Goal: Obtain resource: Obtain resource

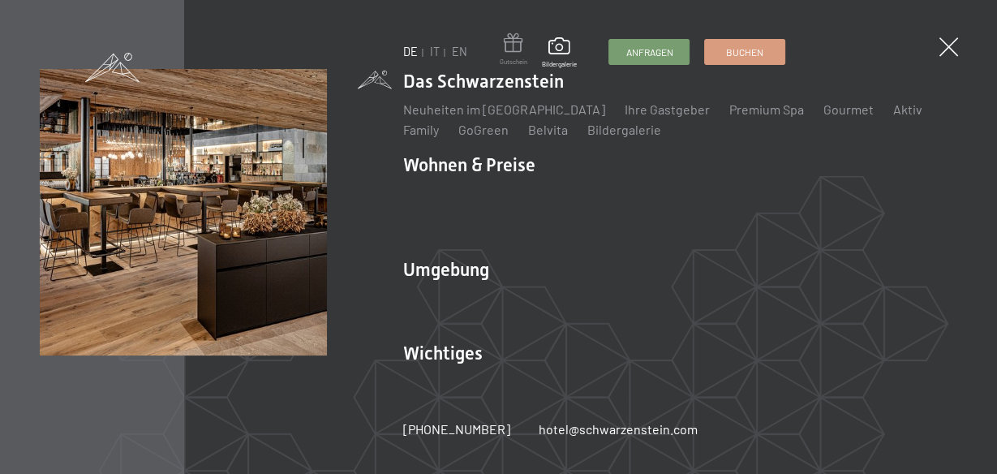
click at [502, 51] on span at bounding box center [514, 45] width 28 height 24
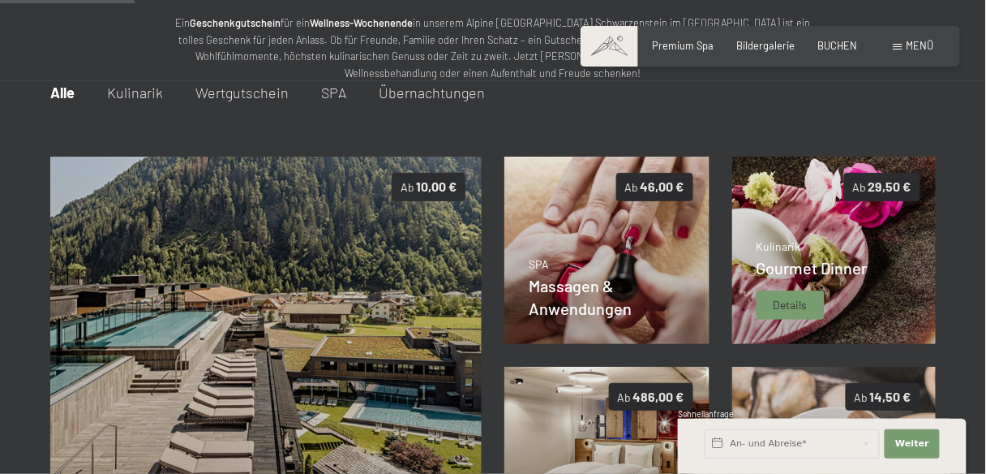
click at [776, 265] on span "Gourmet Dinner" at bounding box center [812, 267] width 111 height 19
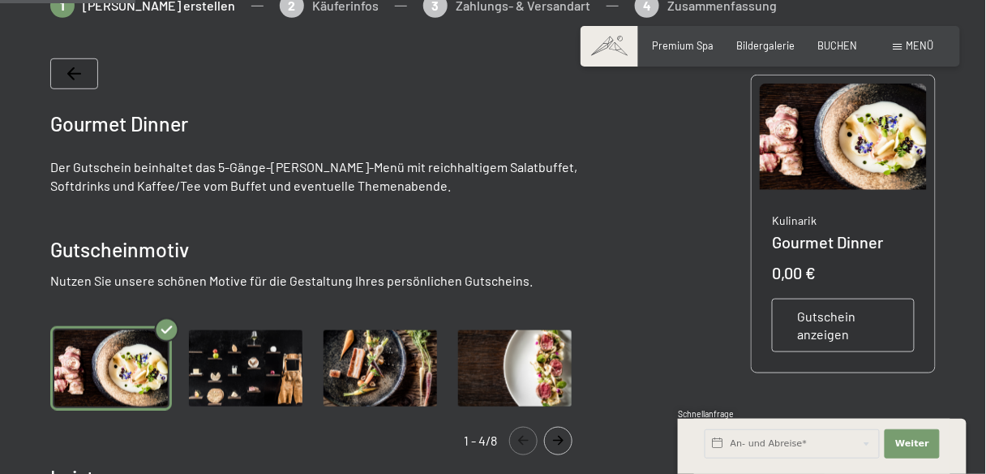
scroll to position [260, 0]
click at [823, 312] on span "Gutschein anzeigen" at bounding box center [843, 325] width 92 height 37
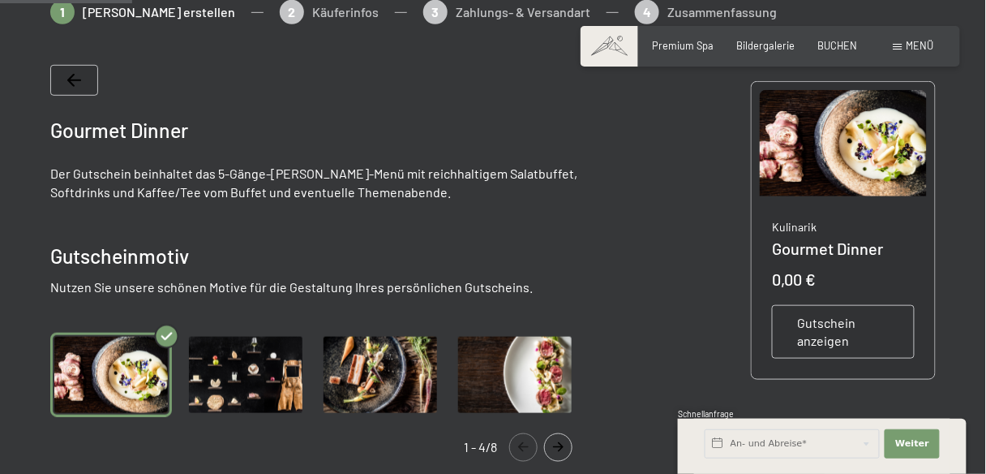
click at [826, 326] on span "Gutschein anzeigen" at bounding box center [843, 332] width 92 height 37
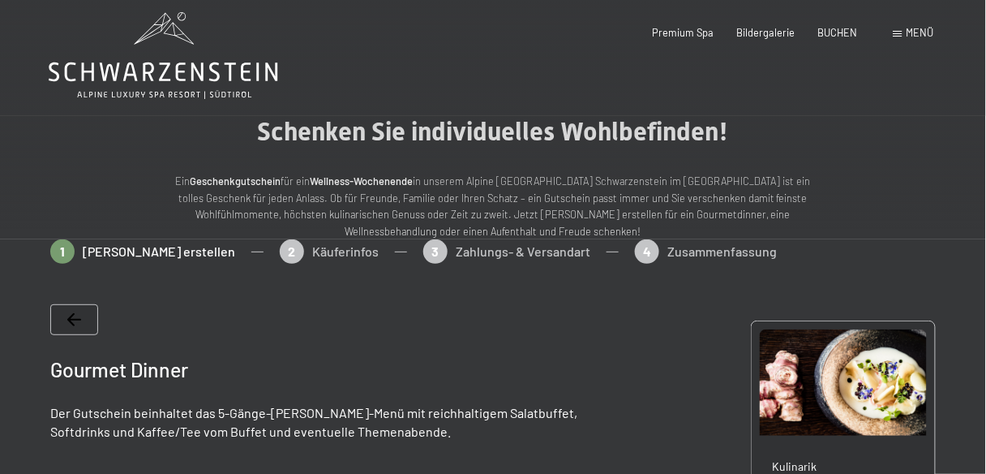
scroll to position [0, 0]
